Goal: Communication & Community: Answer question/provide support

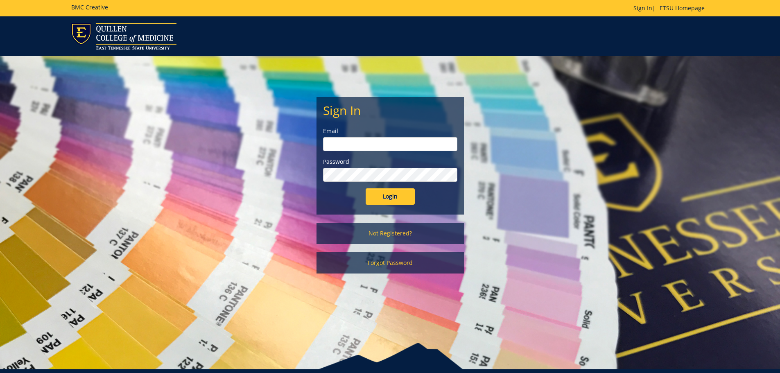
type input "[EMAIL_ADDRESS][DOMAIN_NAME]"
click at [405, 193] on input "Login" at bounding box center [389, 196] width 49 height 16
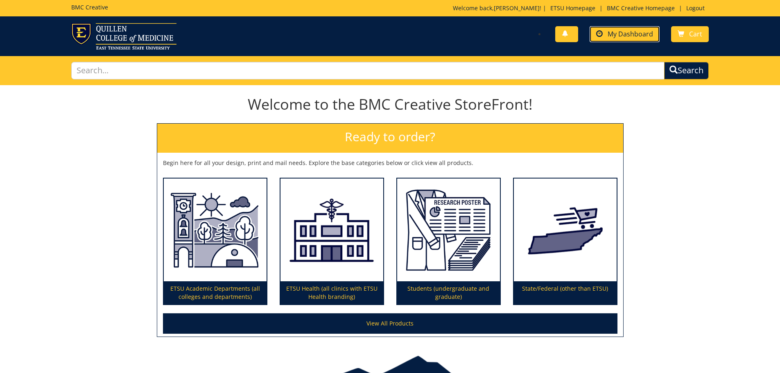
click at [615, 35] on span "My Dashboard" at bounding box center [629, 33] width 45 height 9
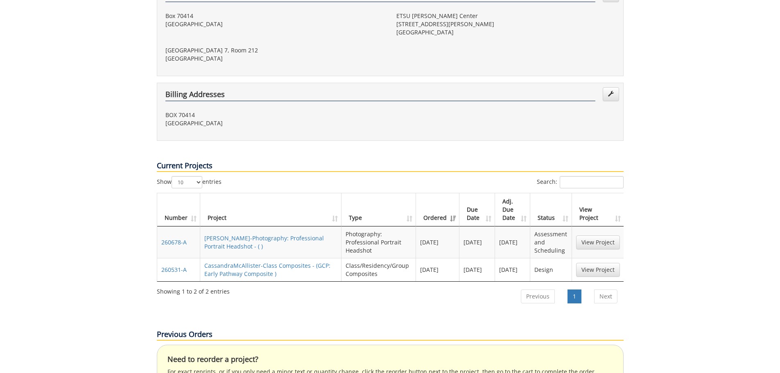
scroll to position [246, 0]
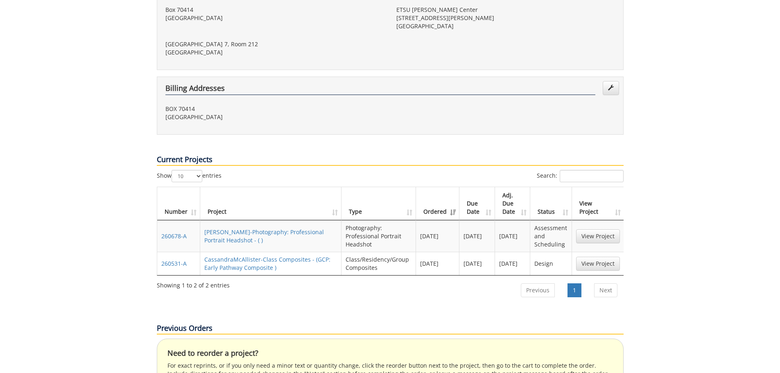
click at [283, 220] on td "[PERSON_NAME]-Photography: Professional Portrait Headshot - ( )" at bounding box center [270, 236] width 141 height 32
click at [283, 228] on link "CassandraMcAllister-Photography: Professional Portrait Headshot - ( )" at bounding box center [263, 236] width 119 height 16
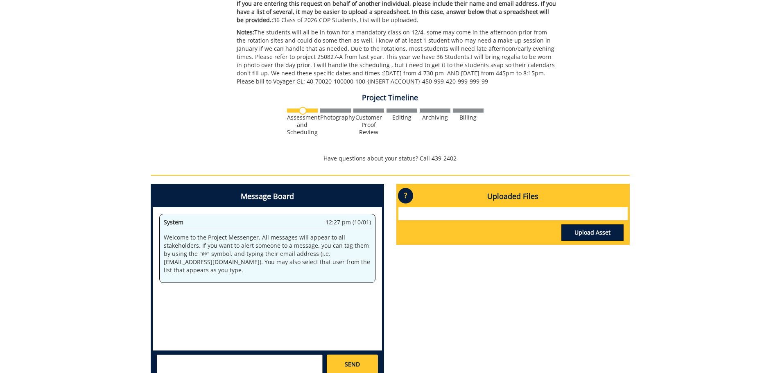
scroll to position [246, 0]
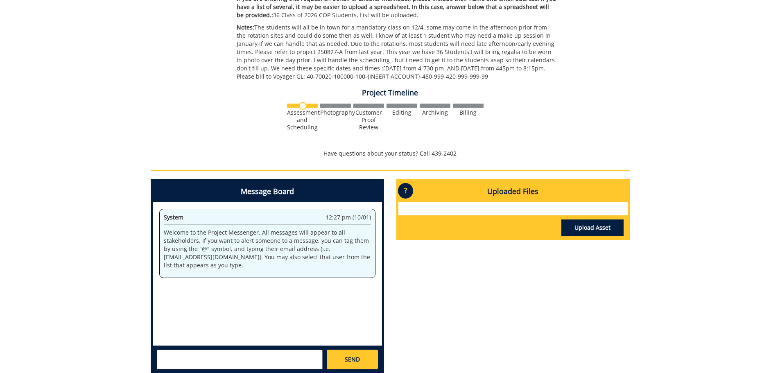
click at [220, 357] on textarea at bounding box center [240, 359] width 166 height 20
click at [220, 364] on small "[EMAIL_ADDRESS][DOMAIN_NAME]" at bounding box center [255, 366] width 81 height 7
paste textarea "[URL][DOMAIN_NAME]"
type textarea "@[EMAIL_ADDRESS][DOMAIN_NAME] here is the signup link i emailed to the students…"
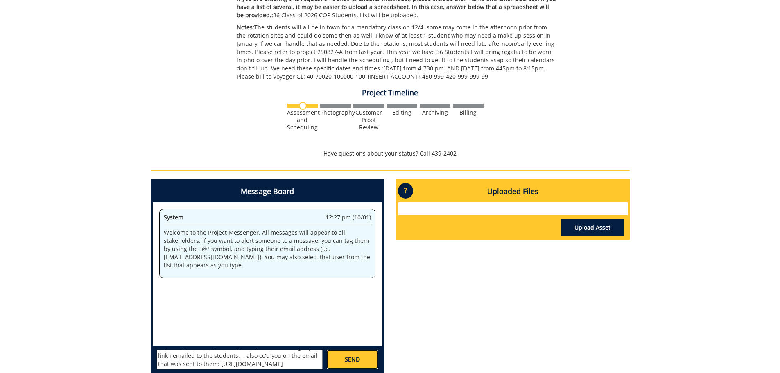
click at [369, 364] on link "SEND" at bounding box center [352, 359] width 51 height 20
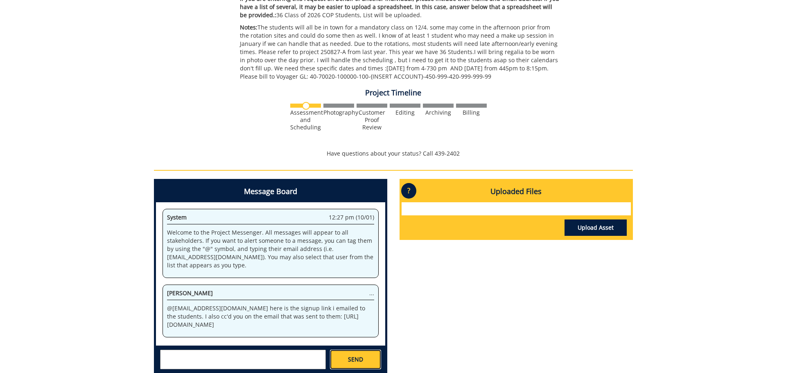
scroll to position [0, 0]
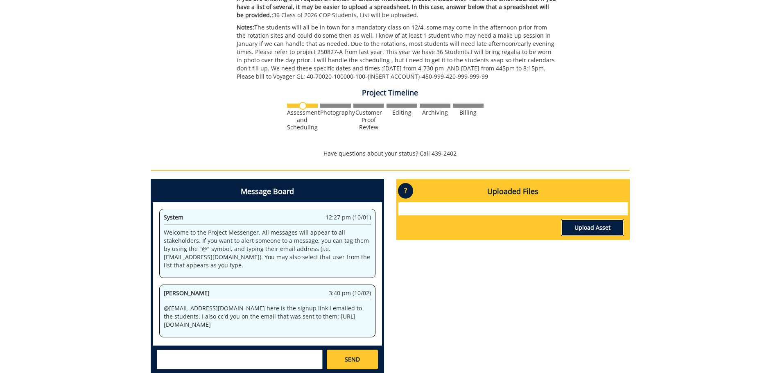
click at [588, 229] on link "Upload Asset" at bounding box center [592, 227] width 62 height 16
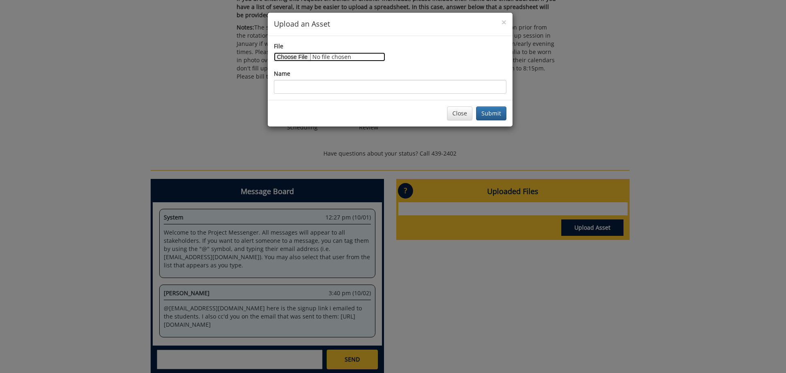
click at [304, 59] on input "File" at bounding box center [329, 56] width 111 height 9
type input "C:\fakepath\Graduation Headshot Roster COP2026.xlsx"
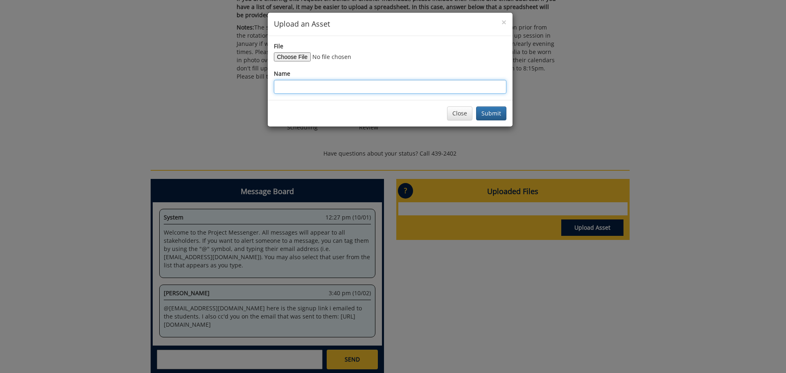
click at [400, 86] on input "Name" at bounding box center [390, 87] width 232 height 14
type input "COP2026 Graduation Headshot Roster"
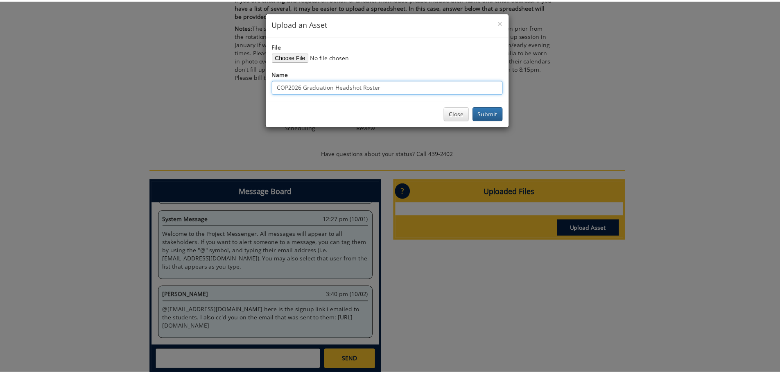
scroll to position [579, 0]
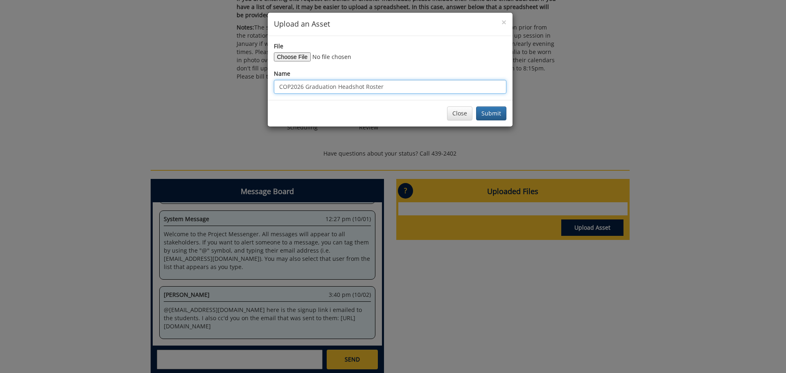
click at [476, 106] on button "Submit" at bounding box center [491, 113] width 30 height 14
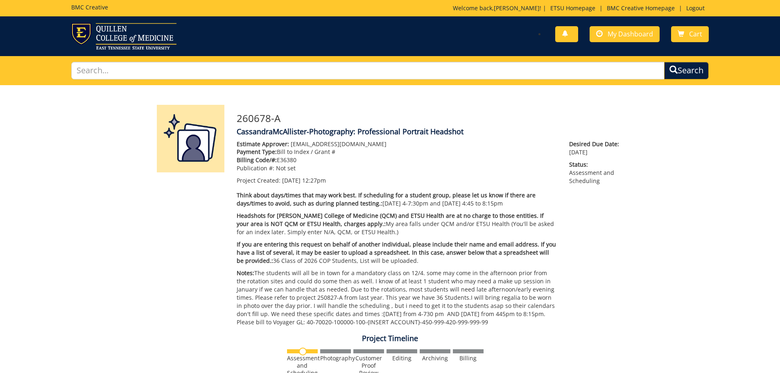
scroll to position [1152, 0]
